Goal: Ask a question: Seek information or help from site administrators or community

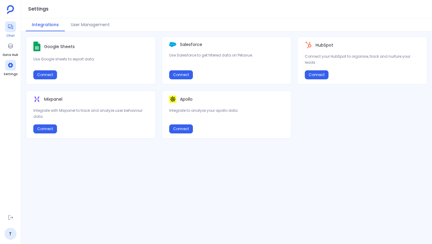
click at [12, 28] on icon at bounding box center [11, 27] width 6 height 6
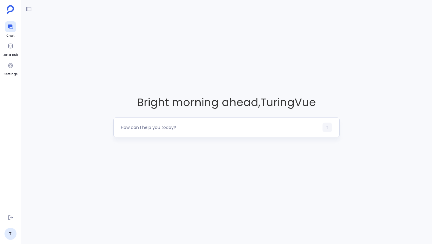
click at [157, 127] on textarea at bounding box center [220, 127] width 198 height 6
click at [160, 125] on textarea at bounding box center [220, 127] width 198 height 6
type textarea "s"
click at [161, 128] on textarea at bounding box center [220, 127] width 198 height 6
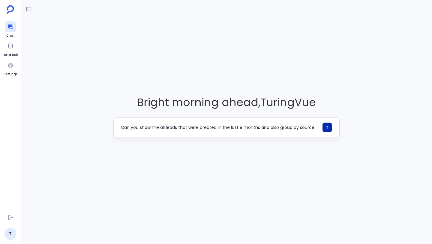
type textarea "Can you show me all leads that were created in the last 8 months and also group…"
click at [323, 125] on button "button" at bounding box center [328, 127] width 10 height 10
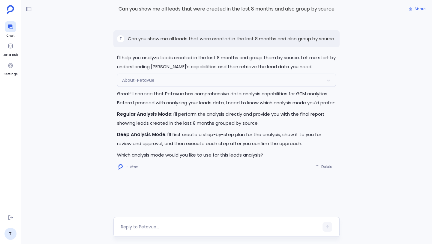
click at [187, 224] on textarea at bounding box center [220, 227] width 198 height 6
type textarea "r"
type textarea "deep analysis mode"
click at [328, 227] on icon "button" at bounding box center [327, 227] width 4 height 4
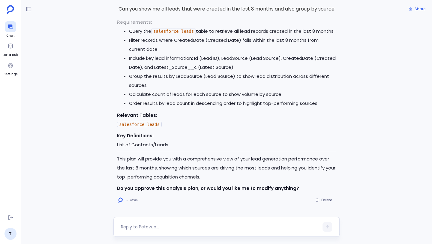
click at [156, 227] on textarea at bounding box center [220, 227] width 198 height 6
type textarea "approve"
click at [329, 227] on icon "button" at bounding box center [327, 227] width 4 height 4
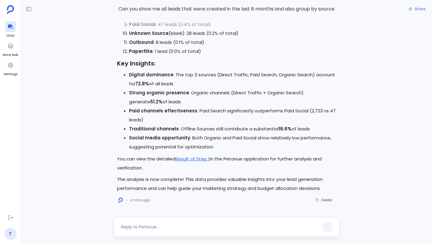
click at [176, 225] on textarea at bounding box center [220, 227] width 198 height 6
click at [168, 229] on textarea at bounding box center [220, 227] width 198 height 6
click at [186, 157] on link "Result of Step 1" at bounding box center [192, 158] width 35 height 6
click at [180, 228] on textarea "can you" at bounding box center [220, 227] width 198 height 6
type textarea "can you create a table of this analysis?"
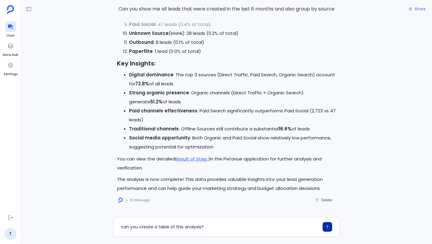
click at [327, 227] on icon "button" at bounding box center [327, 226] width 3 height 3
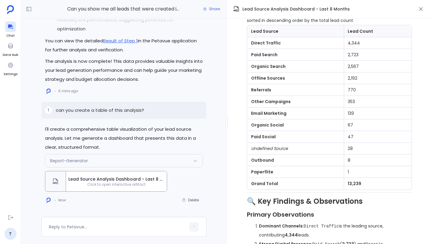
scroll to position [237, 0]
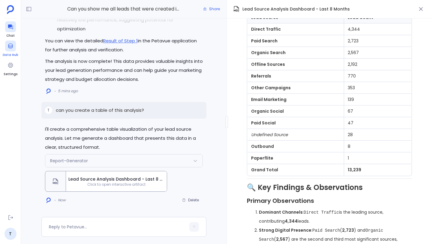
click at [13, 43] on icon at bounding box center [11, 46] width 6 height 6
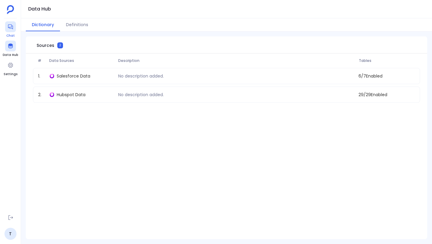
click at [11, 28] on icon at bounding box center [11, 27] width 6 height 6
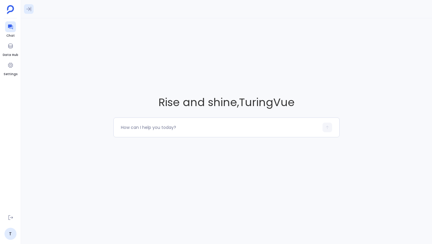
click at [29, 10] on icon at bounding box center [28, 9] width 5 height 5
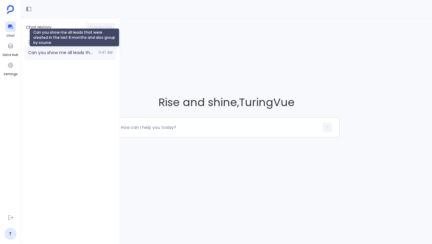
click at [42, 50] on span "Can you show me all leads that were created in the last 8 months and also group…" at bounding box center [61, 53] width 67 height 6
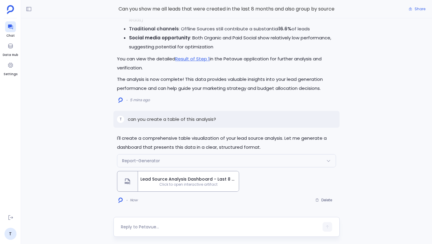
click at [163, 225] on textarea at bounding box center [220, 227] width 198 height 6
click at [180, 184] on span "Click to open interactive artifact" at bounding box center [188, 184] width 101 height 5
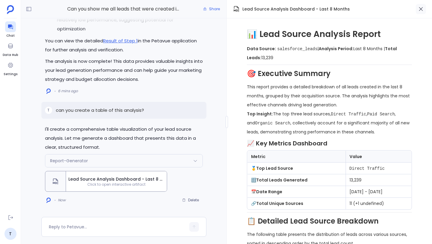
click at [421, 9] on icon "button" at bounding box center [421, 9] width 6 height 6
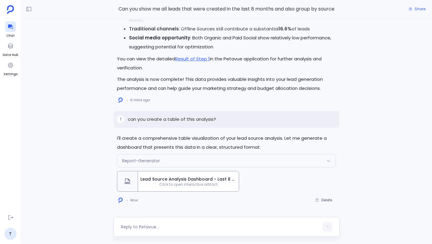
click at [226, 219] on div at bounding box center [226, 227] width 226 height 20
click at [223, 225] on textarea at bounding box center [220, 227] width 198 height 6
type textarea "How can you analyze how much pipeline was created from these leads?"
click at [327, 228] on icon "button" at bounding box center [327, 227] width 4 height 4
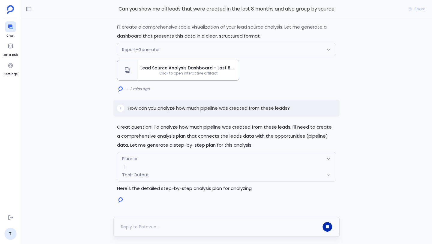
click at [138, 186] on p "Here's the detailed step-by-step analysis plan for analyzing" at bounding box center [226, 188] width 219 height 9
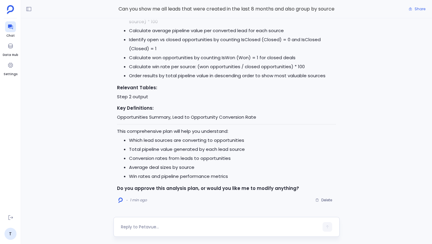
click at [155, 226] on textarea at bounding box center [220, 227] width 198 height 6
type textarea "approve"
click at [324, 223] on button "button" at bounding box center [328, 227] width 10 height 10
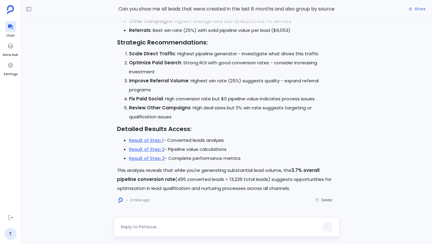
click at [168, 227] on textarea at bounding box center [220, 227] width 198 height 6
type textarea "can you create a table for this analysis?"
click at [324, 225] on button "button" at bounding box center [328, 227] width 10 height 10
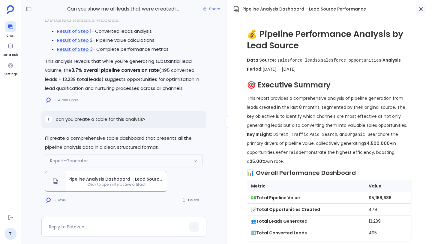
click at [424, 6] on button "button" at bounding box center [421, 9] width 10 height 10
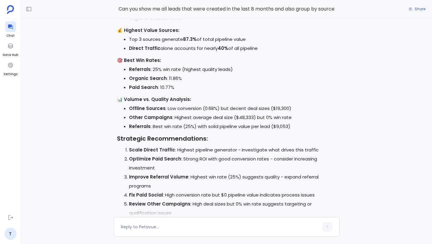
scroll to position [-84, 0]
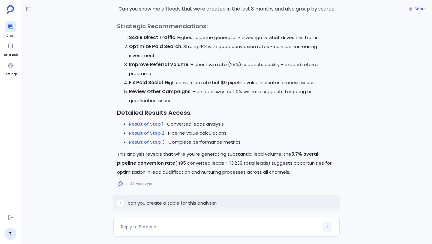
click at [165, 206] on div at bounding box center [227, 211] width 370 height 12
click at [167, 202] on p "can you create a table for this analysis?" at bounding box center [173, 202] width 90 height 7
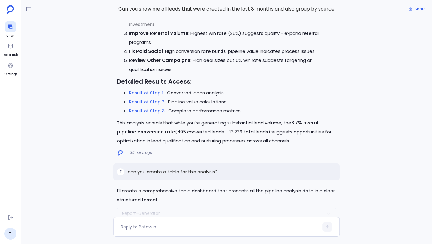
scroll to position [0, 0]
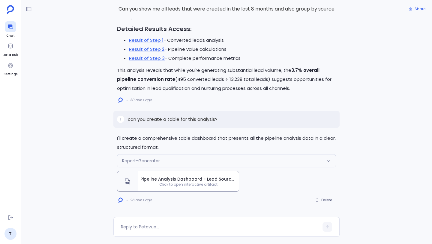
click at [172, 185] on span "Click to open interactive artifact" at bounding box center [188, 184] width 101 height 5
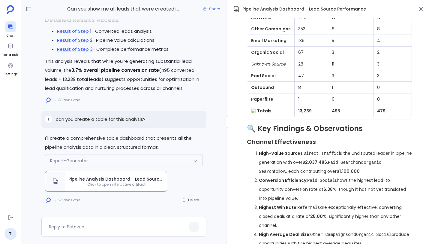
scroll to position [455, 0]
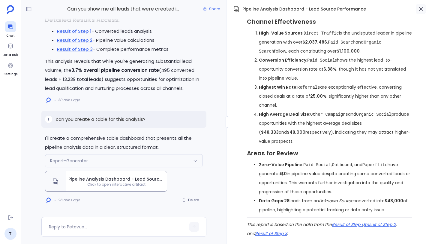
click at [421, 10] on icon "button" at bounding box center [421, 9] width 4 height 4
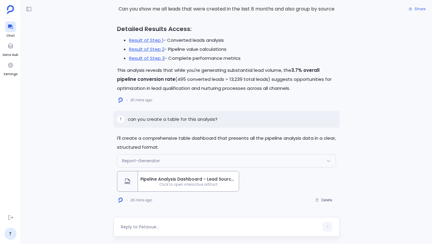
click at [196, 222] on div at bounding box center [220, 227] width 198 height 10
click at [190, 227] on textarea at bounding box center [220, 227] width 198 height 6
type textarea "can you show me how much many deals were closed won from the deals created"
click at [329, 227] on icon "button" at bounding box center [327, 227] width 4 height 4
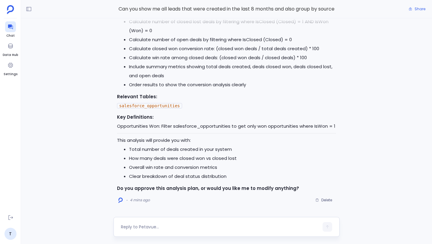
scroll to position [-2, 0]
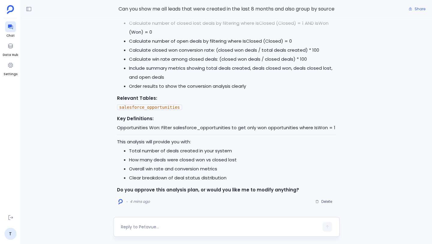
click at [162, 224] on textarea at bounding box center [220, 227] width 198 height 6
type textarea "approve"
click at [326, 227] on icon "button" at bounding box center [327, 227] width 4 height 4
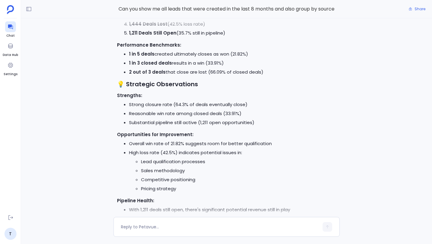
scroll to position [0, 0]
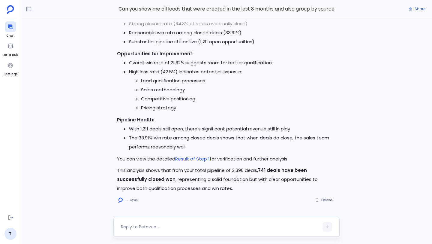
click at [153, 226] on textarea at bounding box center [220, 227] width 198 height 6
type textarea "Can you place this in a table format so I can share with my team?"
click at [332, 226] on button "button" at bounding box center [328, 227] width 10 height 10
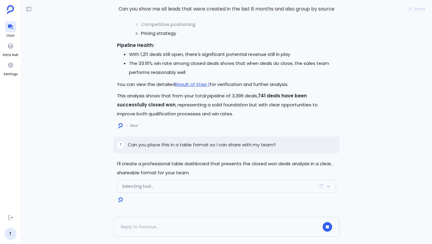
click at [331, 186] on icon at bounding box center [328, 186] width 5 height 5
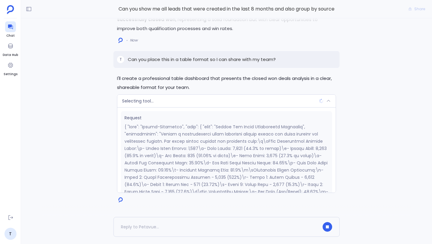
click at [329, 100] on icon at bounding box center [328, 101] width 3 height 2
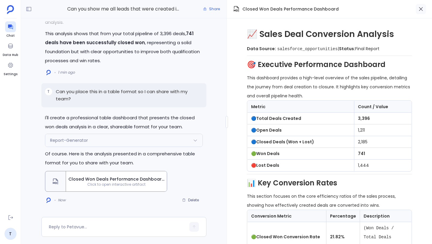
click at [423, 10] on icon "button" at bounding box center [421, 9] width 6 height 6
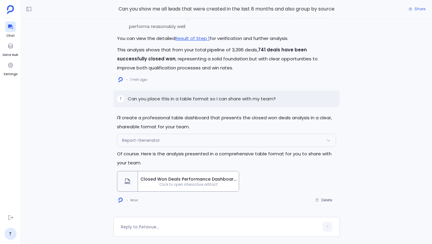
click at [194, 180] on span "Closed Won Deals Performance Dashboard" at bounding box center [188, 179] width 96 height 6
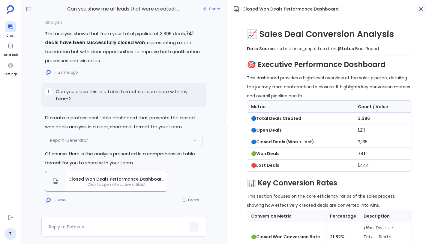
click at [425, 8] on button "button" at bounding box center [421, 9] width 10 height 10
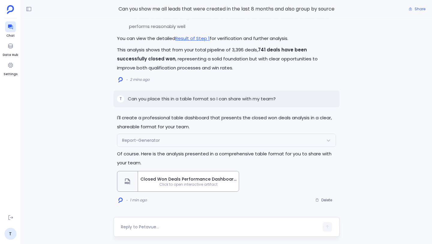
click at [161, 230] on div at bounding box center [220, 227] width 198 height 10
click at [173, 223] on div at bounding box center [220, 227] width 198 height 10
click at [168, 226] on textarea at bounding box center [220, 227] width 198 height 6
type textarea "for the closed won deals can you now show me the influence of sales and marketi…"
click at [329, 226] on icon "button" at bounding box center [327, 225] width 4 height 4
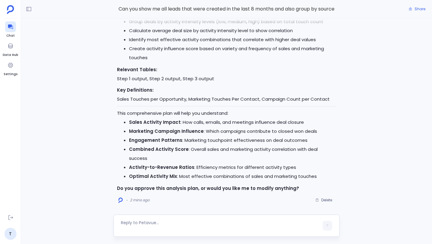
click at [162, 221] on textarea at bounding box center [220, 225] width 198 height 12
type textarea "Approve"
click at [329, 227] on icon "button" at bounding box center [327, 227] width 4 height 4
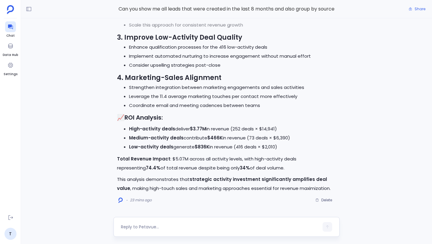
click at [154, 224] on textarea at bounding box center [220, 227] width 198 height 6
type textarea "What were the top 20 deals that received the most marketing activity?"
click at [327, 226] on icon "button" at bounding box center [327, 226] width 3 height 3
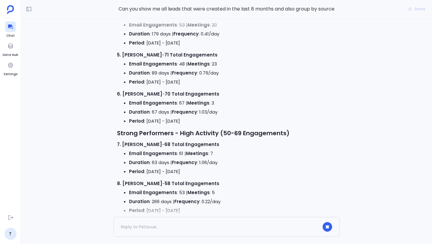
scroll to position [-238, 0]
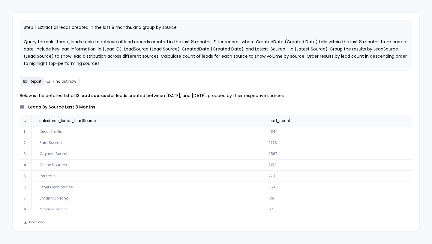
scroll to position [7, 0]
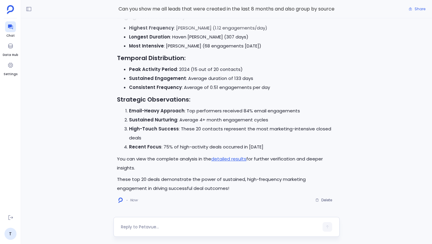
click at [143, 224] on textarea at bounding box center [220, 227] width 198 height 6
type textarea "d"
type textarea "Can you summarize this analysis in a table so I can share with the marketing te…"
click at [329, 226] on icon "button" at bounding box center [327, 227] width 4 height 4
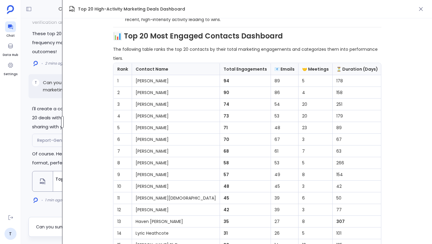
scroll to position [192, 0]
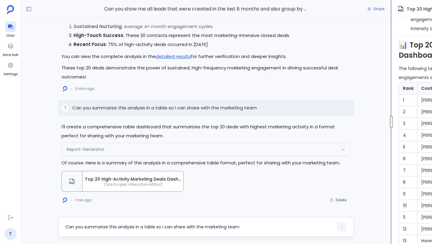
click at [404, 125] on div "Can you show me all leads that were created in the last 8 months and also group…" at bounding box center [226, 122] width 411 height 244
click at [13, 29] on icon at bounding box center [11, 27] width 6 height 6
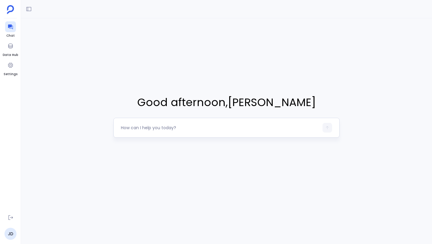
click at [187, 128] on textarea at bounding box center [220, 128] width 198 height 6
type textarea "c"
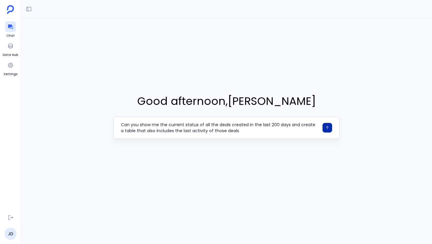
type textarea "Can you show me the current status of all the deals created in the last 200 day…"
click at [325, 126] on button "button" at bounding box center [328, 128] width 10 height 10
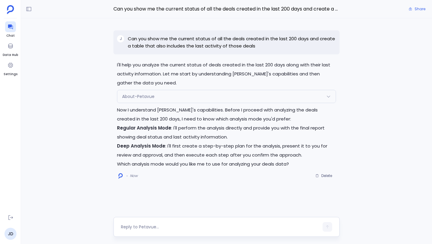
click at [208, 225] on textarea at bounding box center [220, 227] width 198 height 6
type textarea "R"
type textarea "deep analysis mode"
click at [321, 228] on div "deep analysis mode" at bounding box center [226, 227] width 226 height 20
click at [325, 228] on button "button" at bounding box center [328, 227] width 10 height 10
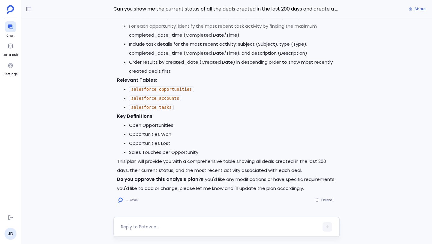
click at [167, 227] on textarea at bounding box center [220, 227] width 198 height 6
type textarea "approve"
click at [331, 228] on button "button" at bounding box center [328, 227] width 10 height 10
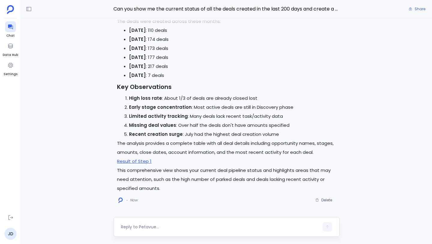
click at [210, 227] on textarea at bounding box center [220, 227] width 198 height 6
type textarea "C"
type textarea "Based on the above analysis can you also now calculate the fallout rate?"
click at [327, 228] on icon "button" at bounding box center [327, 226] width 3 height 3
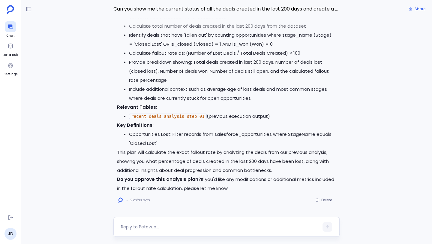
click at [226, 224] on textarea at bounding box center [220, 227] width 198 height 6
type textarea "Approve"
click at [325, 225] on icon "button" at bounding box center [327, 227] width 4 height 4
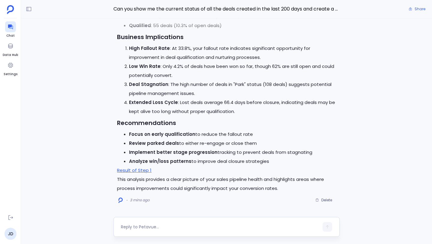
click at [181, 222] on div at bounding box center [220, 227] width 198 height 10
click at [166, 226] on textarea at bounding box center [220, 227] width 198 height 6
type textarea "Based on the conversion rates what is the most likely ending conversion rate in…"
click at [328, 225] on icon "button" at bounding box center [327, 225] width 4 height 4
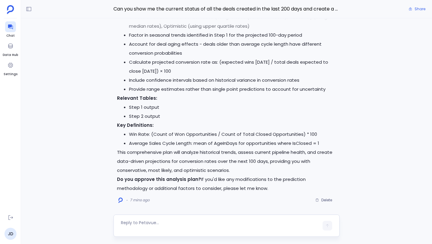
click at [160, 222] on textarea at bounding box center [220, 225] width 198 height 12
type textarea "Approve"
click at [328, 227] on icon "button" at bounding box center [327, 227] width 4 height 4
